Goal: Task Accomplishment & Management: Manage account settings

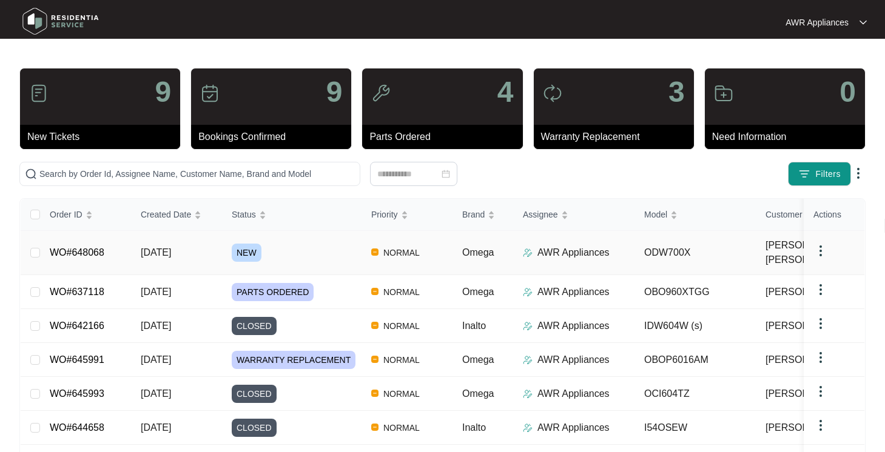
click at [241, 247] on span "NEW" at bounding box center [247, 253] width 30 height 18
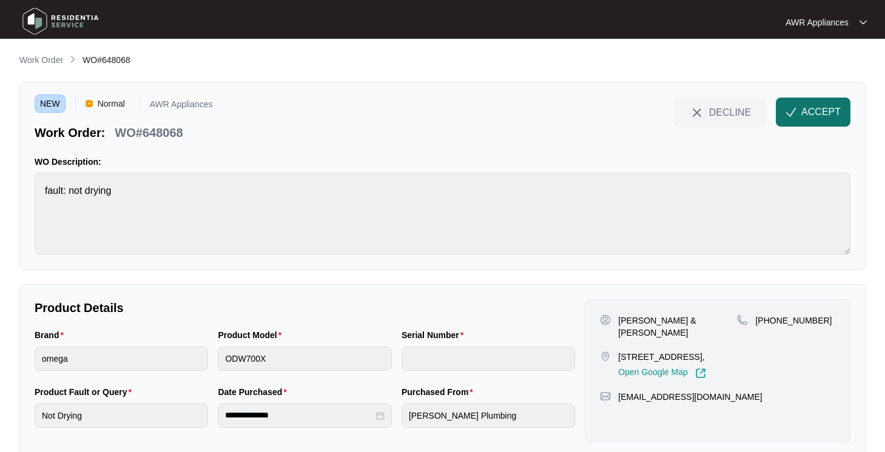
click at [796, 109] on img "button" at bounding box center [790, 112] width 11 height 11
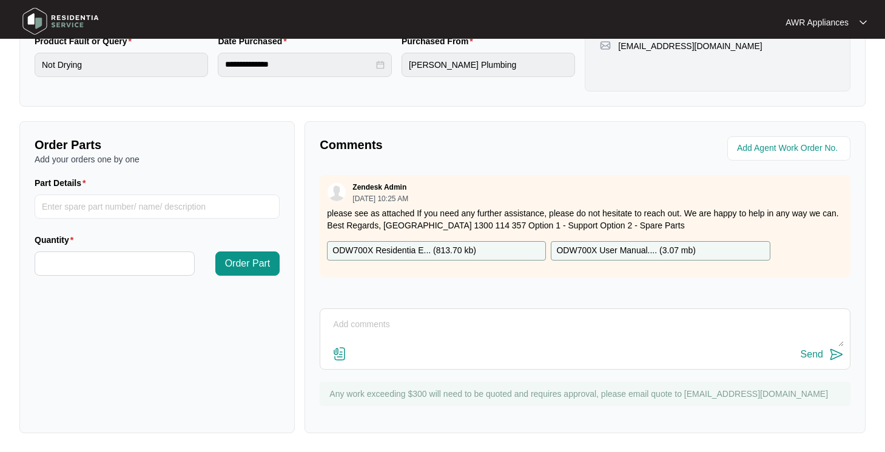
scroll to position [246, 0]
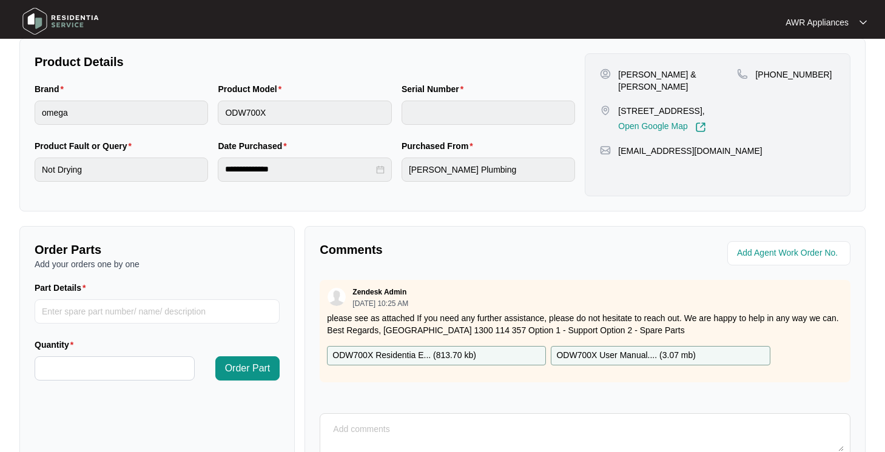
click at [383, 357] on p "ODW700X Residentia E... ( 813.70 kb )" at bounding box center [404, 355] width 144 height 13
click at [634, 352] on p "ODW700X User Manual.... ( 3.07 mb )" at bounding box center [625, 355] width 139 height 13
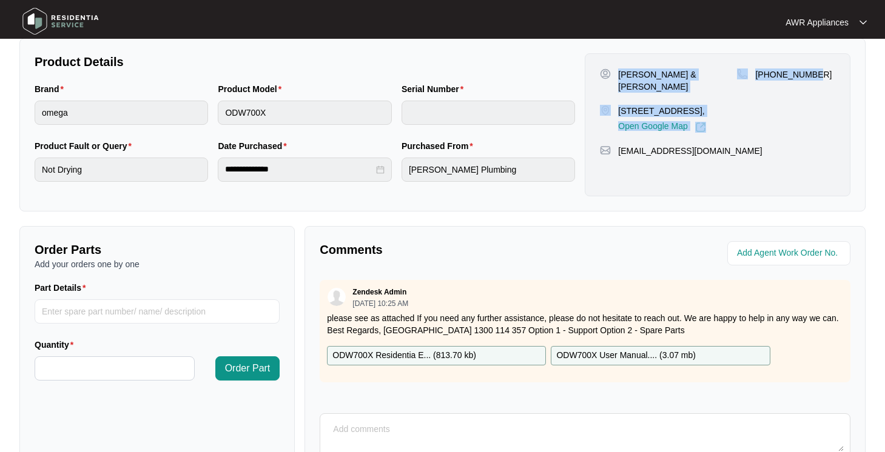
drag, startPoint x: 620, startPoint y: 72, endPoint x: 818, endPoint y: 78, distance: 198.4
click at [818, 78] on div "Guy & [PERSON_NAME][GEOGRAPHIC_DATA][STREET_ADDRESS], Open Google Map [PHONE_NU…" at bounding box center [717, 101] width 235 height 64
copy div "Guy & [PERSON_NAME][GEOGRAPHIC_DATA][STREET_ADDRESS], Open Google Map [PHONE_NU…"
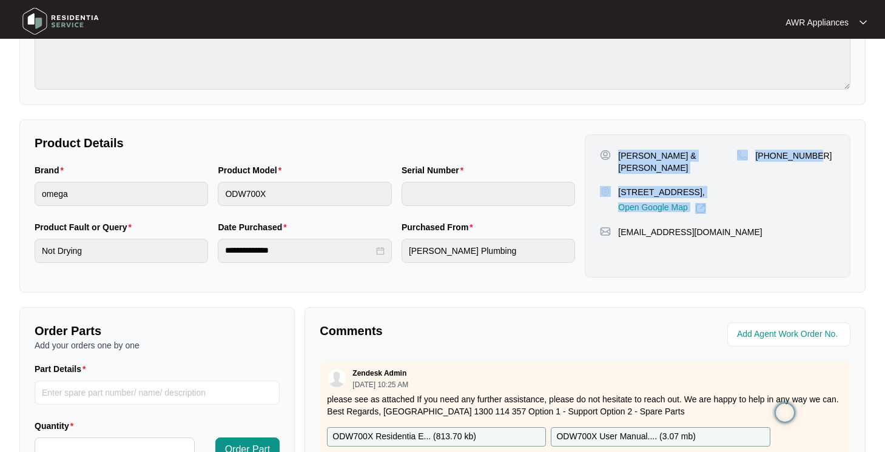
scroll to position [0, 0]
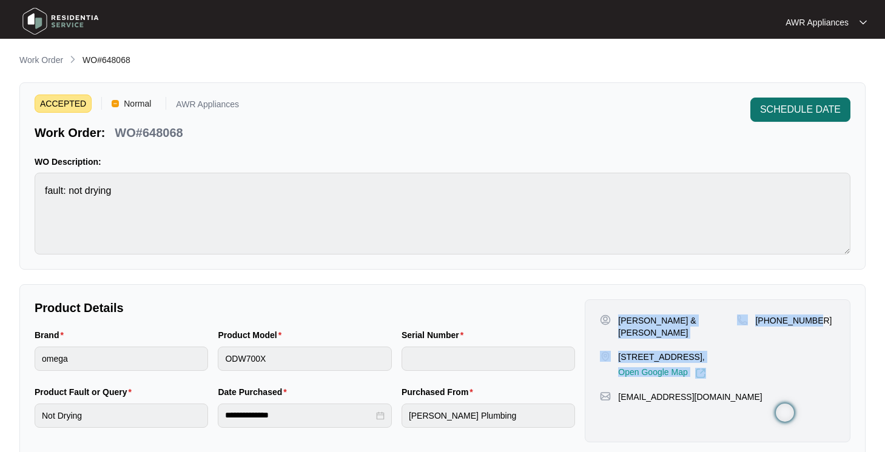
click at [777, 112] on span "SCHEDULE DATE" at bounding box center [800, 109] width 81 height 15
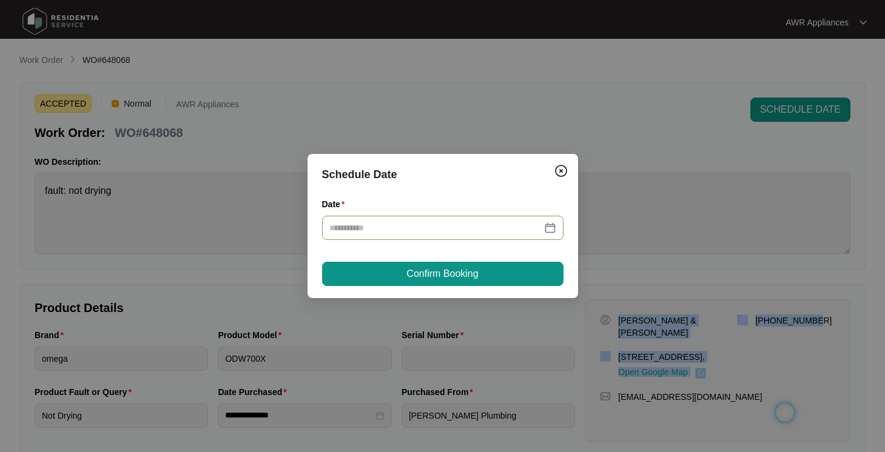
click at [549, 229] on div at bounding box center [442, 227] width 227 height 13
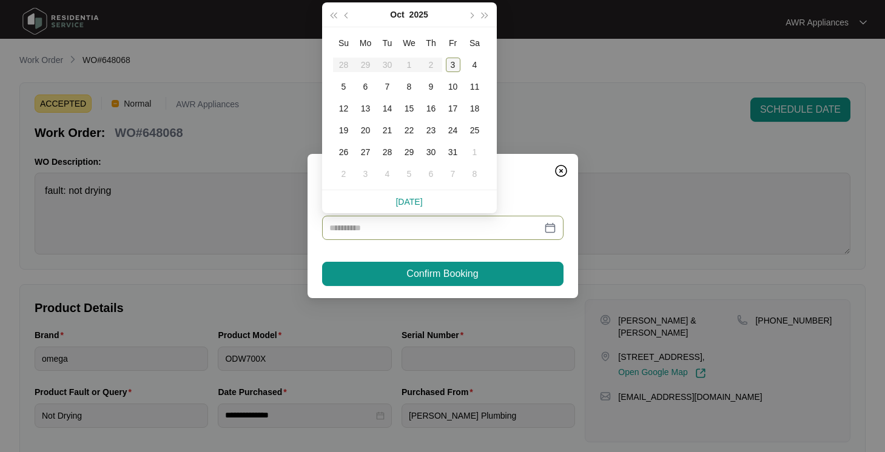
type input "**********"
click at [455, 63] on div "3" at bounding box center [453, 65] width 15 height 15
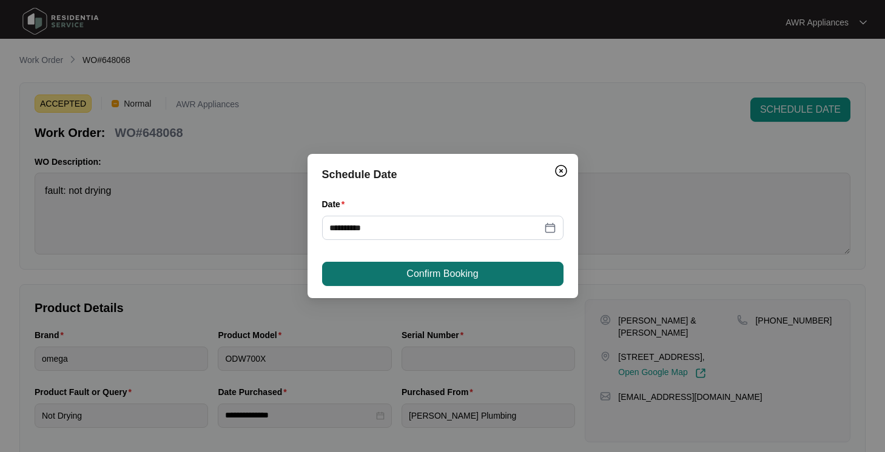
click at [434, 278] on span "Confirm Booking" at bounding box center [442, 274] width 72 height 15
